Goal: Task Accomplishment & Management: Manage account settings

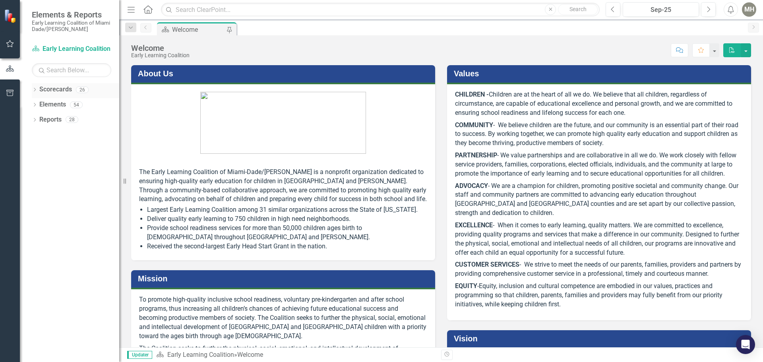
click at [34, 89] on icon "Dropdown" at bounding box center [35, 90] width 6 height 4
click at [41, 105] on icon "Dropdown" at bounding box center [39, 104] width 6 height 5
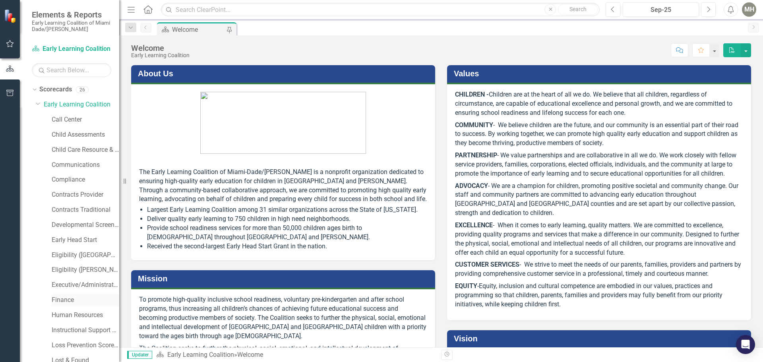
click at [64, 300] on link "Finance" at bounding box center [86, 300] width 68 height 9
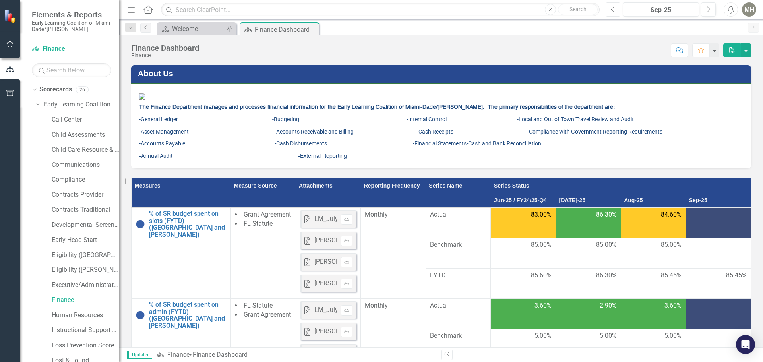
click at [613, 9] on icon "Previous" at bounding box center [613, 9] width 4 height 7
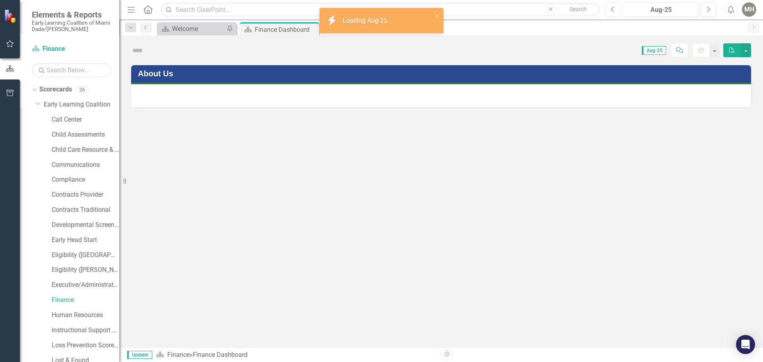
click at [613, 9] on icon "Previous" at bounding box center [613, 9] width 4 height 7
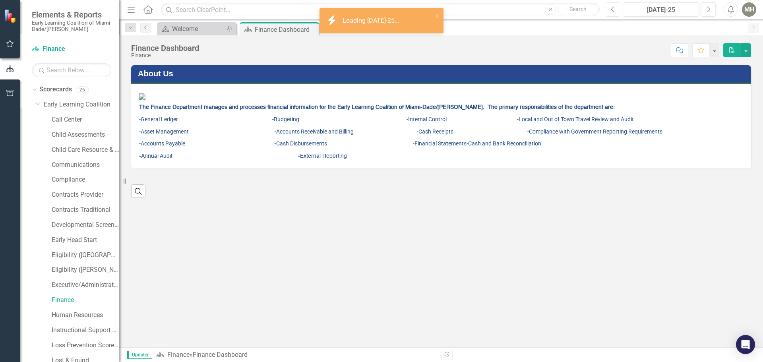
click at [613, 9] on icon "Previous" at bounding box center [613, 9] width 4 height 7
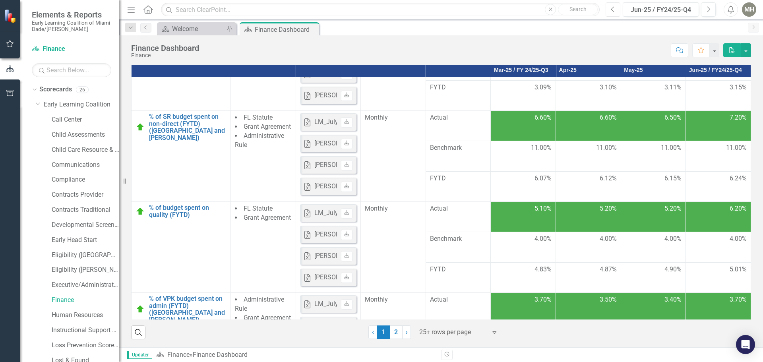
scroll to position [318, 0]
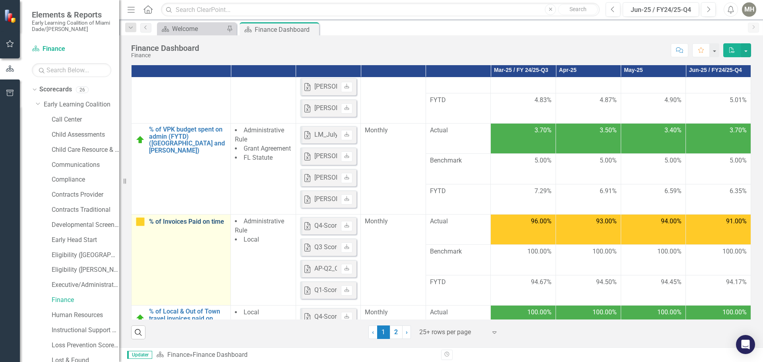
click at [169, 222] on link "% of Invoices Paid on time" at bounding box center [188, 221] width 78 height 7
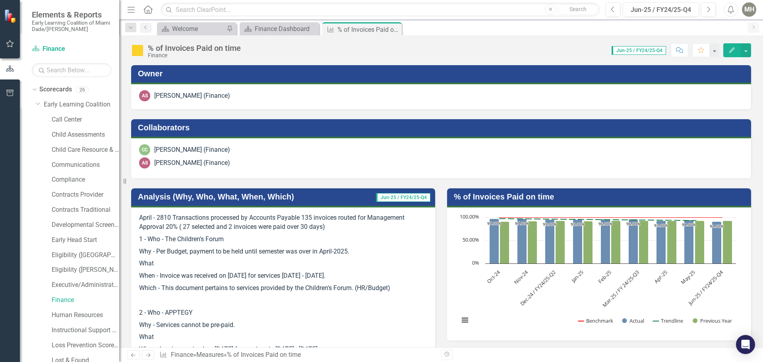
scroll to position [238, 0]
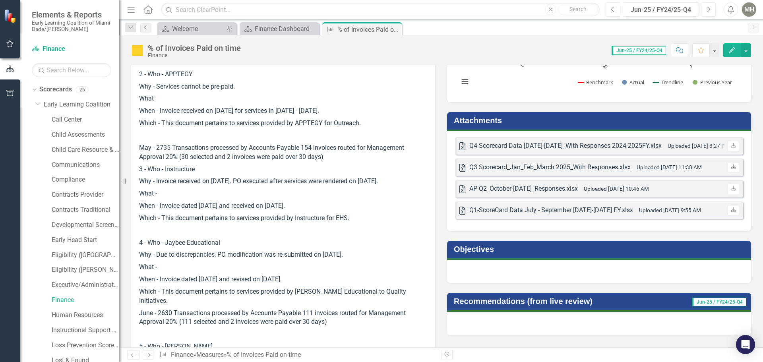
click at [548, 145] on div "Q4-Scorecard Data [DATE]-[DATE]_With Responses 2024-2025FY.xlsx" at bounding box center [565, 146] width 192 height 9
click at [547, 145] on div "Q4-Scorecard Data [DATE]-[DATE]_With Responses 2024-2025FY.xlsx" at bounding box center [565, 146] width 192 height 9
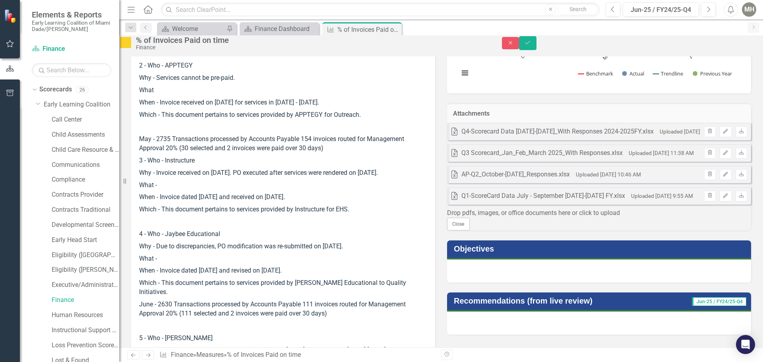
click at [576, 136] on div "Q4-Scorecard Data [DATE]-[DATE]_With Responses 2024-2025FY.xlsx" at bounding box center [557, 131] width 192 height 9
click at [736, 137] on link "Download" at bounding box center [742, 131] width 12 height 10
click at [739, 134] on icon "Download" at bounding box center [742, 131] width 6 height 5
click at [644, 136] on div "Q4-Scorecard Data [DATE]-[DATE]_With Responses 2024-2025FY.xlsx" at bounding box center [557, 131] width 192 height 9
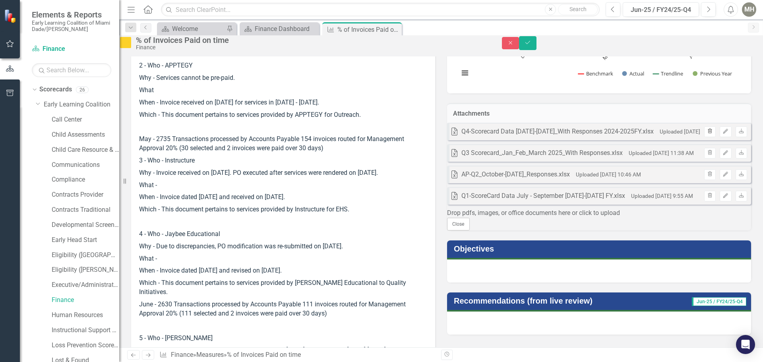
click at [707, 134] on icon "Trash" at bounding box center [710, 131] width 6 height 5
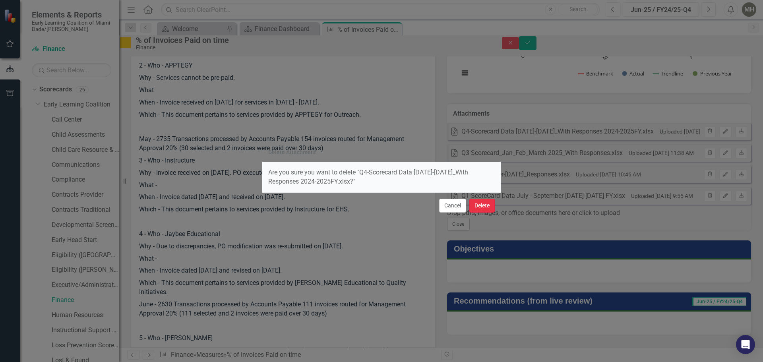
click at [478, 206] on button "Delete" at bounding box center [481, 206] width 25 height 14
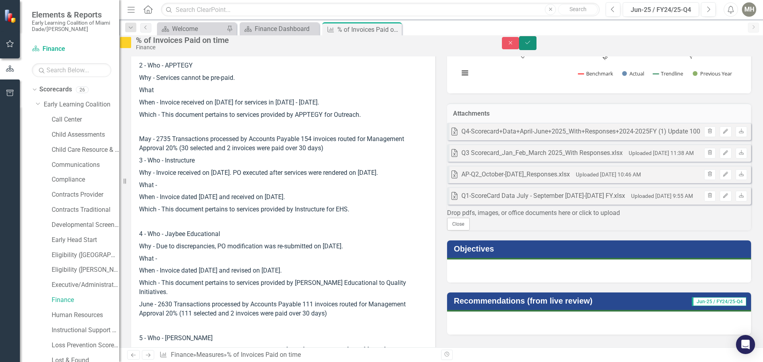
click at [537, 43] on button "Save" at bounding box center [527, 43] width 17 height 14
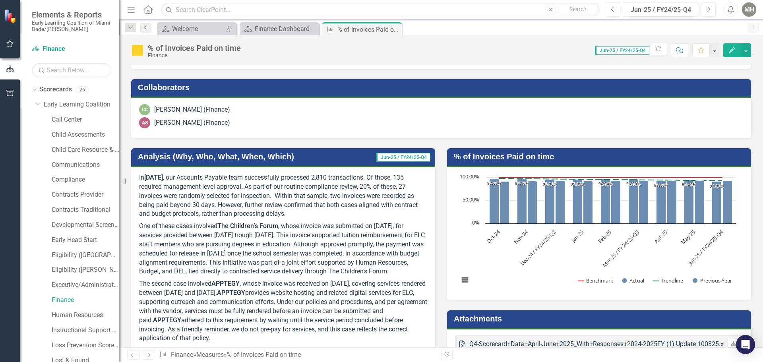
scroll to position [40, 0]
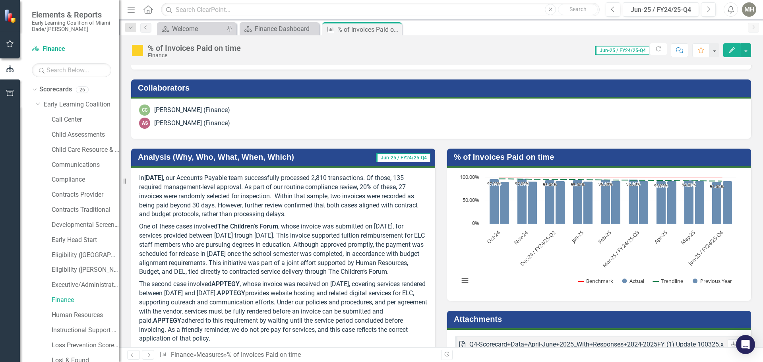
click at [0, 0] on icon "Close" at bounding box center [0, 0] width 0 height 0
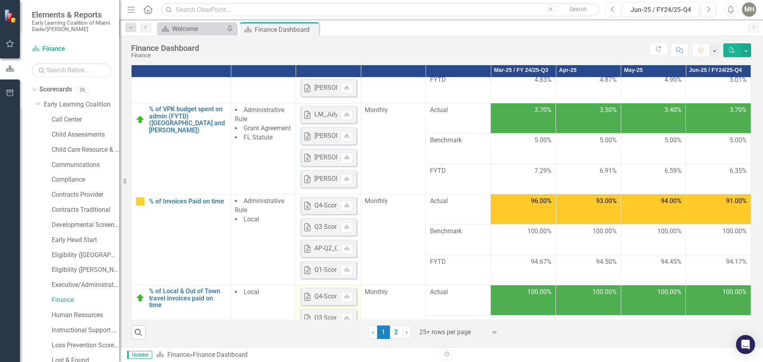
scroll to position [437, 0]
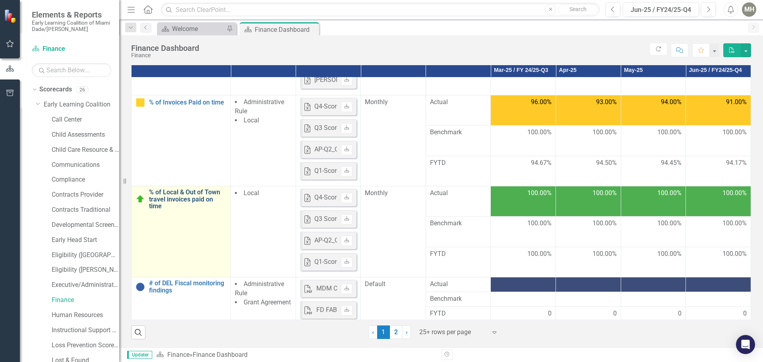
click at [173, 197] on link "% of Local & Out of Town travel invoices paid on time" at bounding box center [188, 199] width 78 height 21
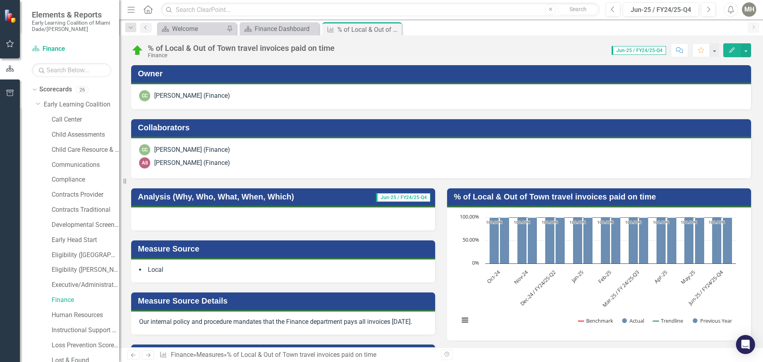
scroll to position [238, 0]
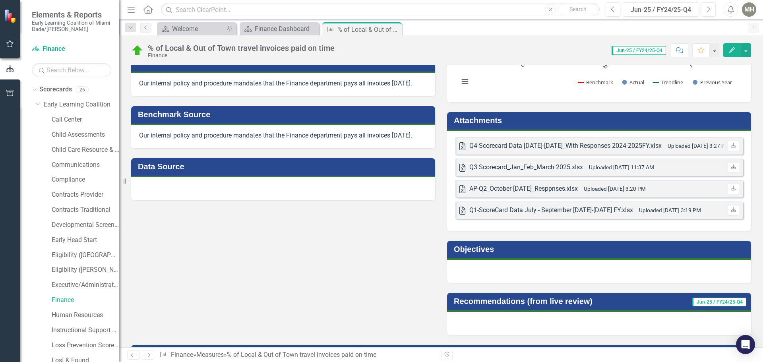
click at [594, 144] on div "Q4-Scorecard Data [DATE]-[DATE]_With Responses 2024-2025FY.xlsx" at bounding box center [565, 146] width 192 height 9
click at [568, 120] on h3 "Attachments" at bounding box center [600, 120] width 293 height 9
click at [567, 122] on h3 "Attachments" at bounding box center [600, 120] width 293 height 9
click at [567, 121] on h3 "Attachments" at bounding box center [600, 120] width 293 height 9
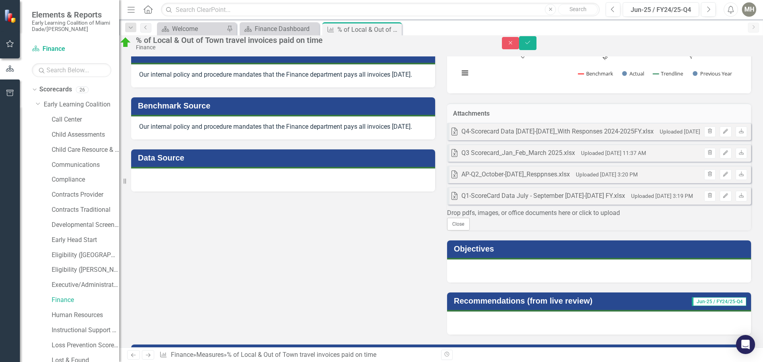
click at [587, 136] on div "Q4-Scorecard Data [DATE]-[DATE]_With Responses 2024-2025FY.xlsx" at bounding box center [557, 131] width 192 height 9
click at [708, 133] on icon "button" at bounding box center [710, 130] width 4 height 5
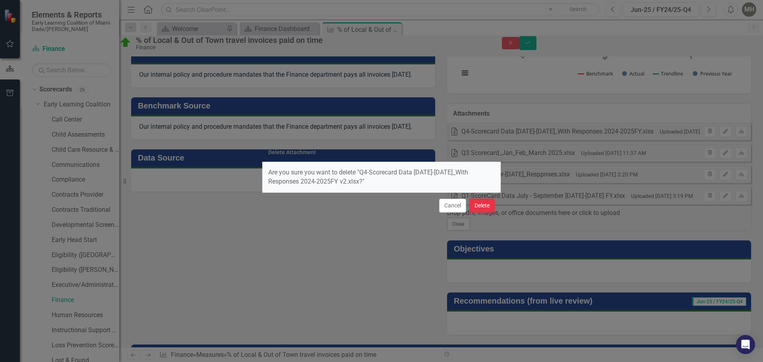
click at [487, 205] on button "Delete" at bounding box center [481, 206] width 25 height 14
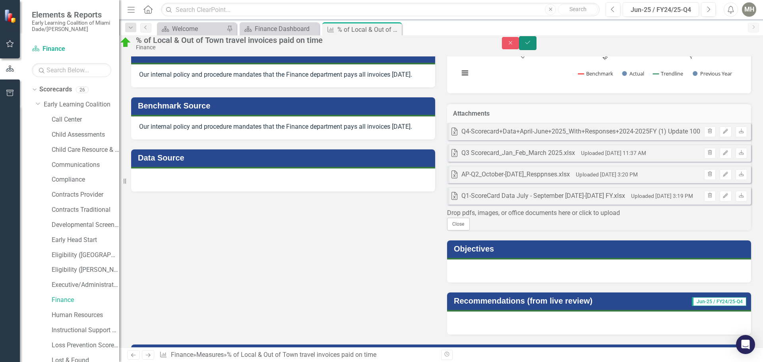
click at [531, 45] on icon "Save" at bounding box center [527, 43] width 7 height 6
